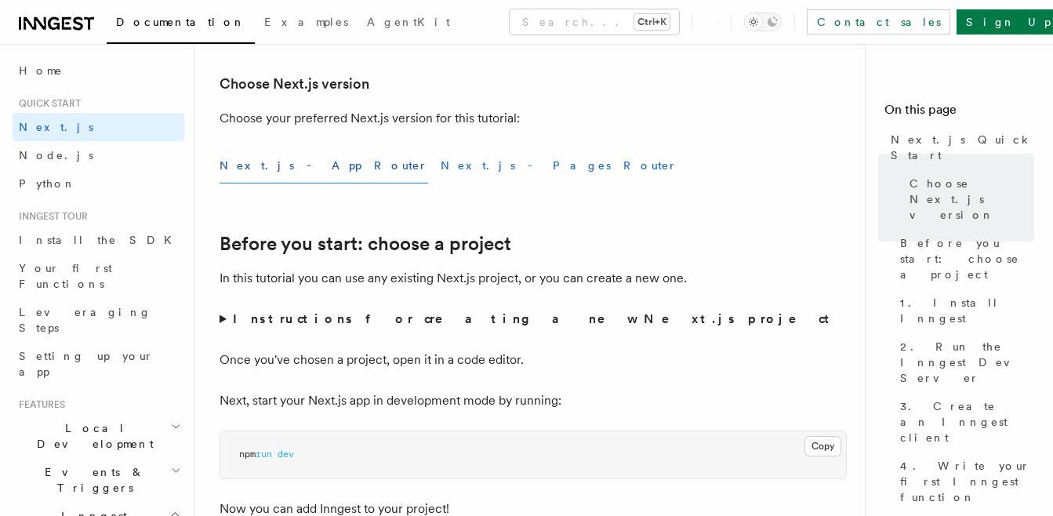
scroll to position [418, 0]
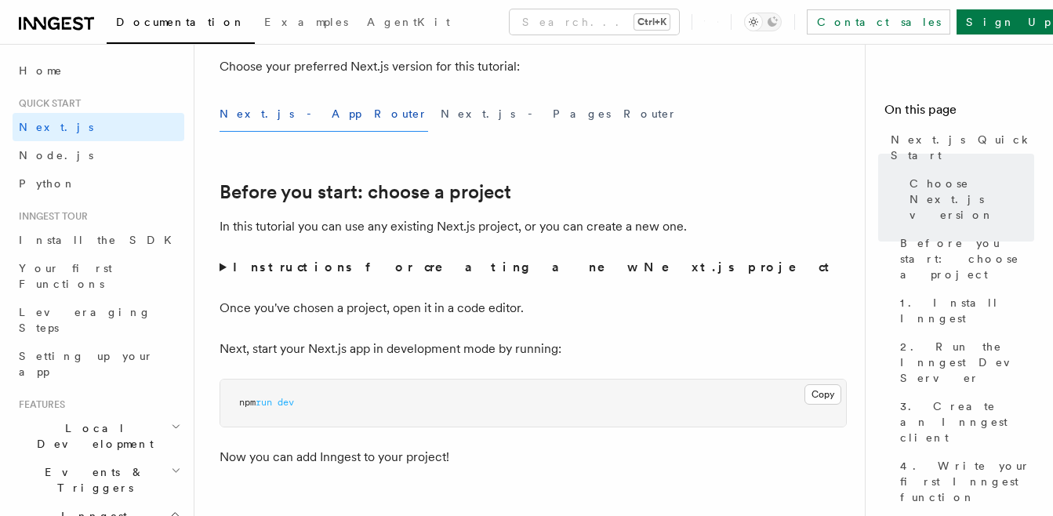
click at [227, 265] on summary "Instructions for creating a new Next.js project" at bounding box center [532, 267] width 627 height 22
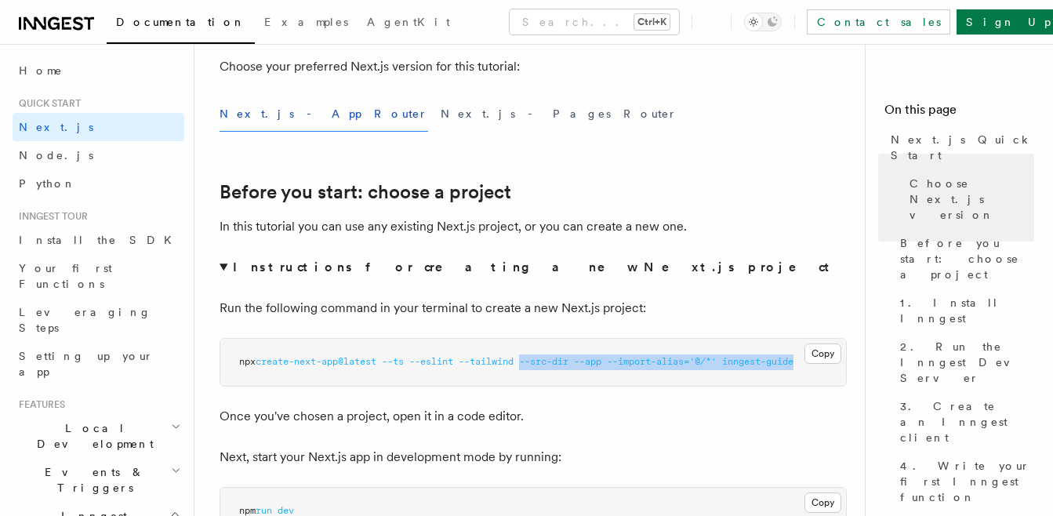
drag, startPoint x: 535, startPoint y: 361, endPoint x: 818, endPoint y: 376, distance: 284.2
click at [818, 376] on pre "npx create-next-app@latest --ts --eslint --tailwind --src-dir --app --import-al…" at bounding box center [533, 362] width 626 height 47
drag, startPoint x: 818, startPoint y: 376, endPoint x: 717, endPoint y: 309, distance: 121.5
click at [717, 309] on p "Run the following command in your terminal to create a new Next.js project:" at bounding box center [532, 308] width 627 height 22
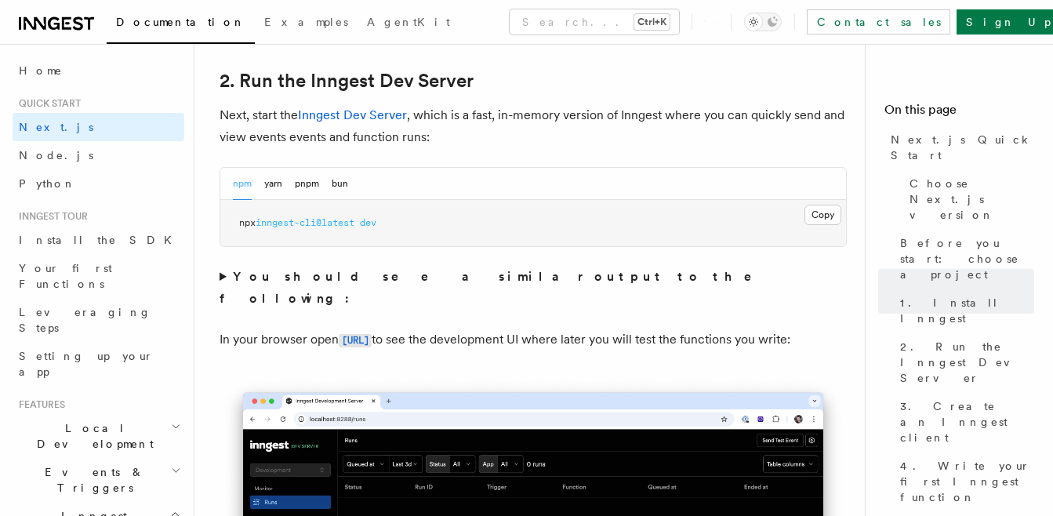
scroll to position [1150, 0]
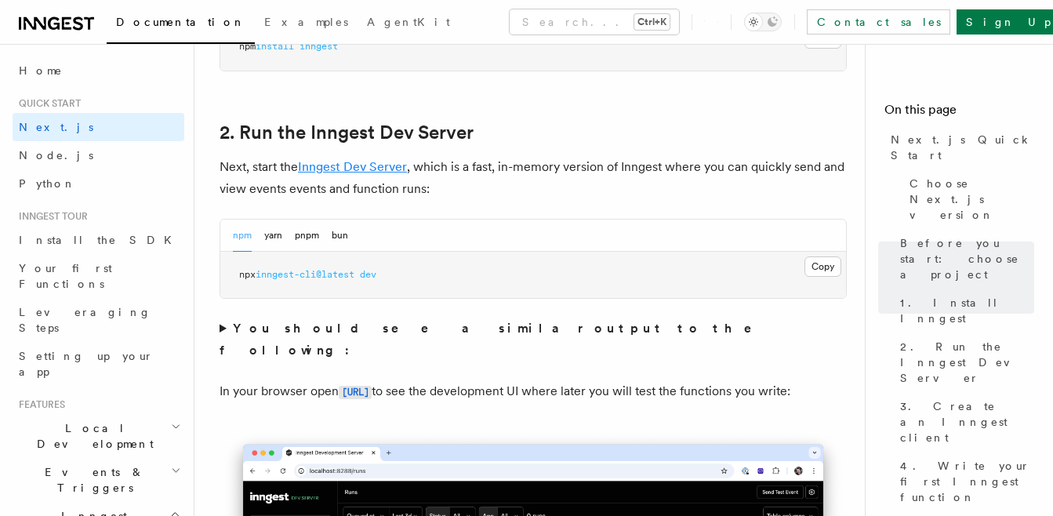
click at [364, 166] on link "Inngest Dev Server" at bounding box center [352, 166] width 109 height 15
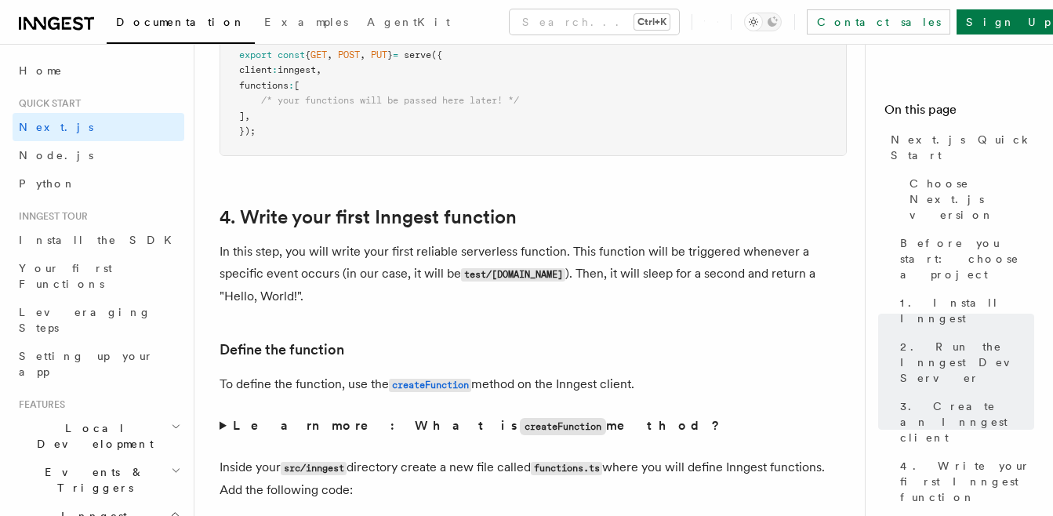
scroll to position [2508, 0]
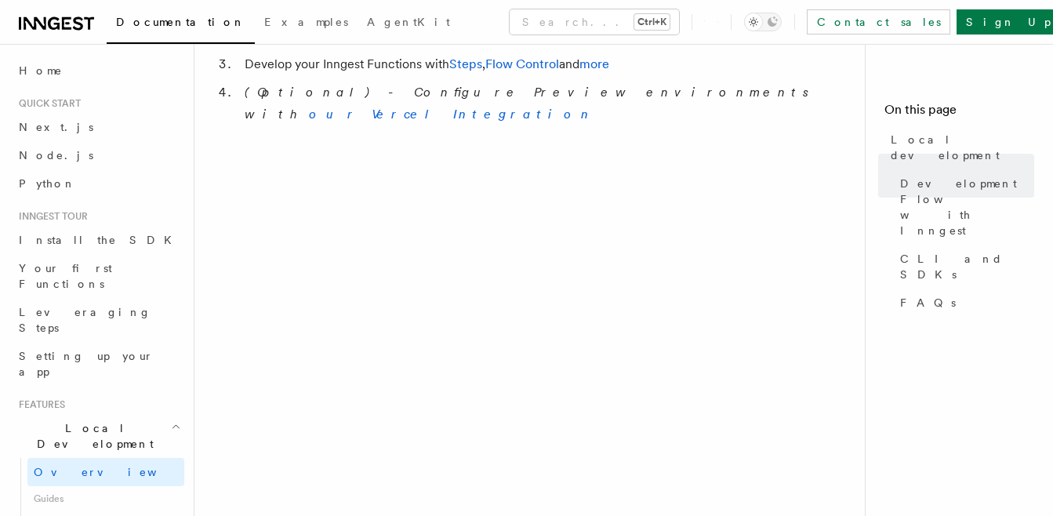
scroll to position [1045, 0]
